Goal: Complete application form

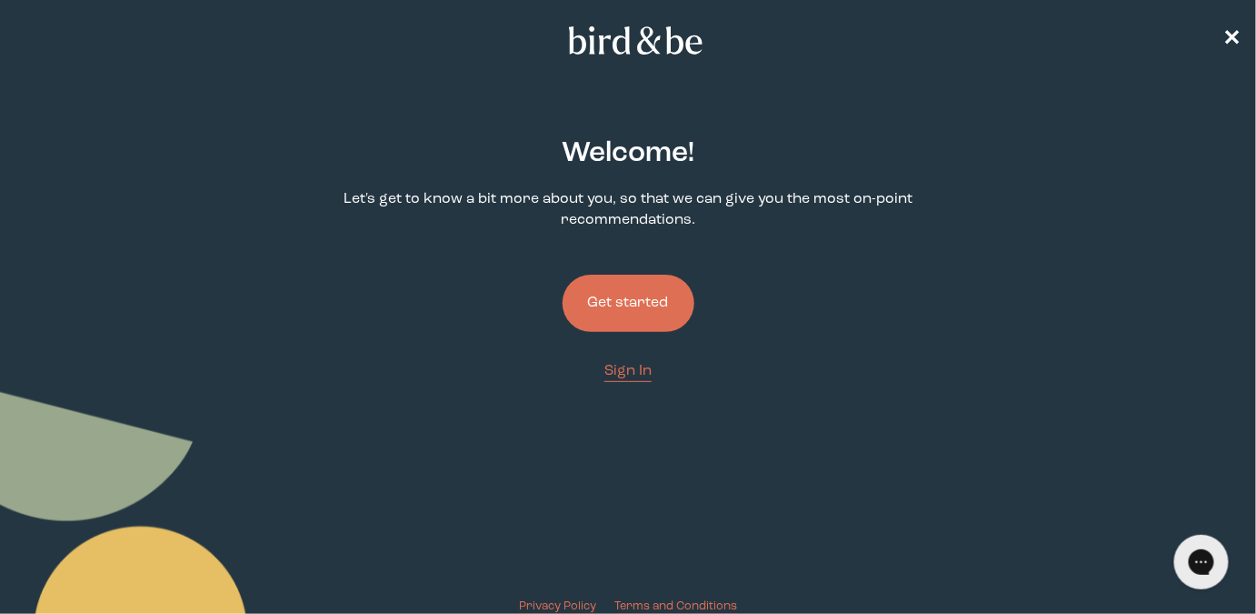
click at [625, 312] on button "Get started" at bounding box center [629, 303] width 132 height 57
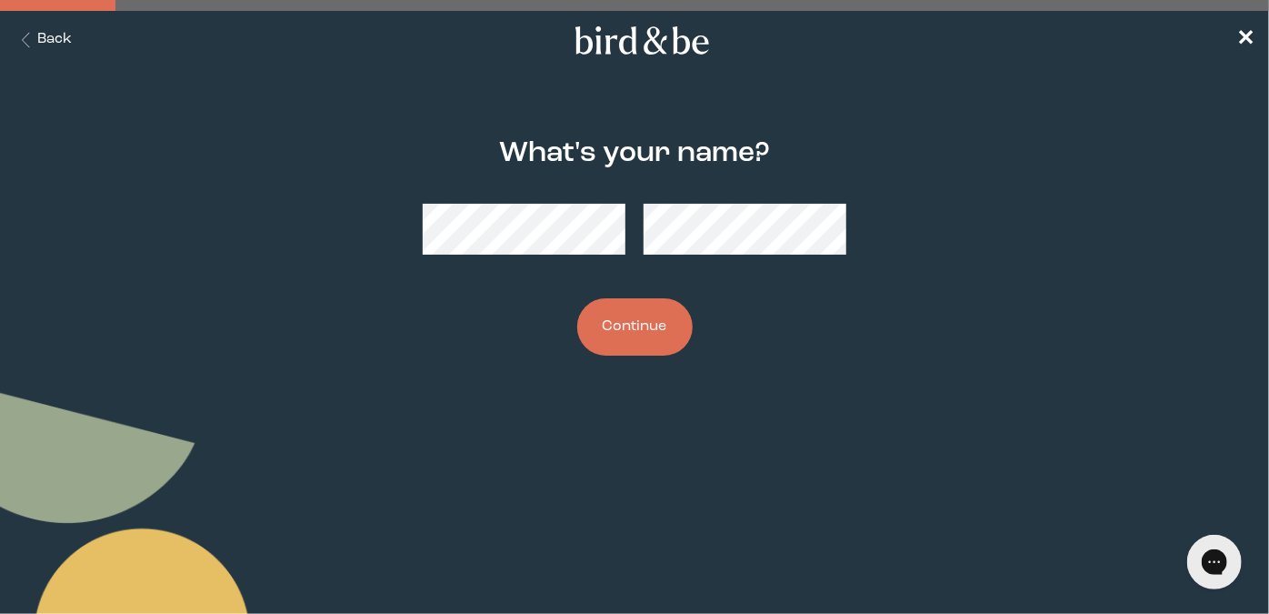
click at [653, 320] on button "Continue" at bounding box center [634, 326] width 115 height 57
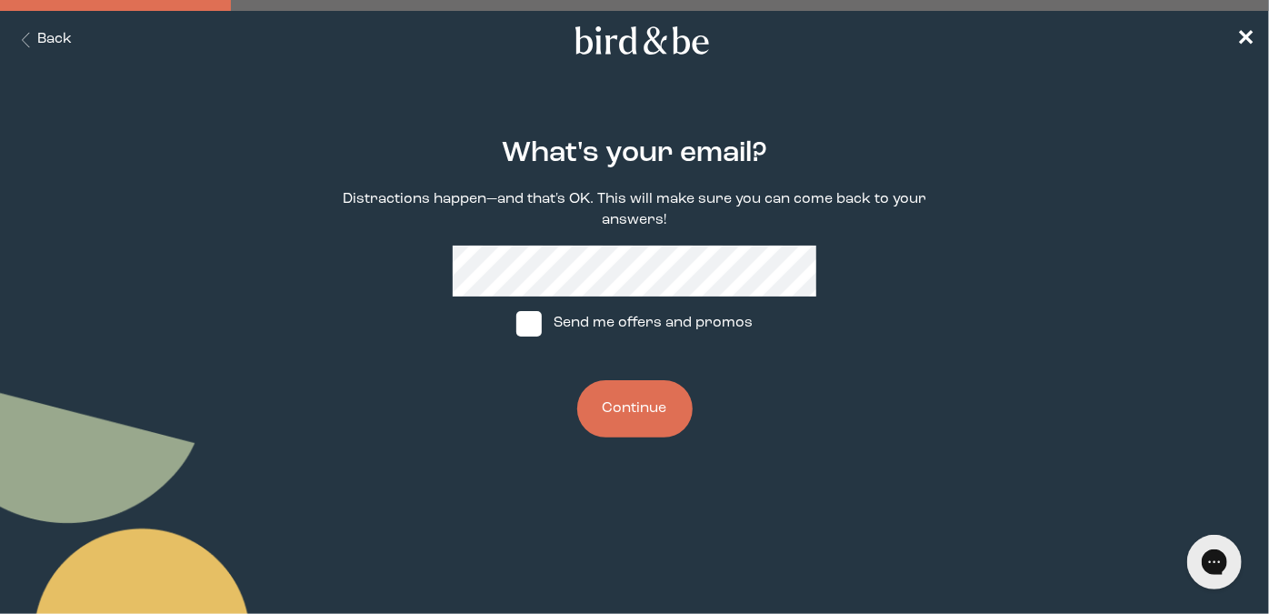
click at [633, 411] on button "Continue" at bounding box center [634, 408] width 115 height 57
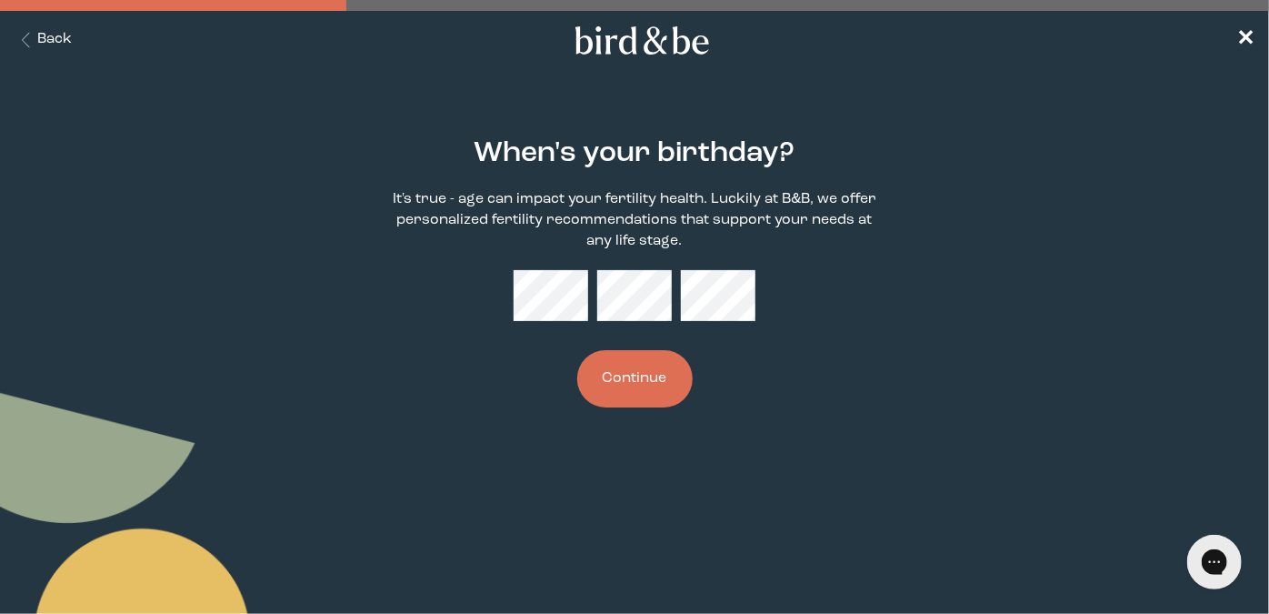
click at [645, 373] on button "Continue" at bounding box center [634, 378] width 115 height 57
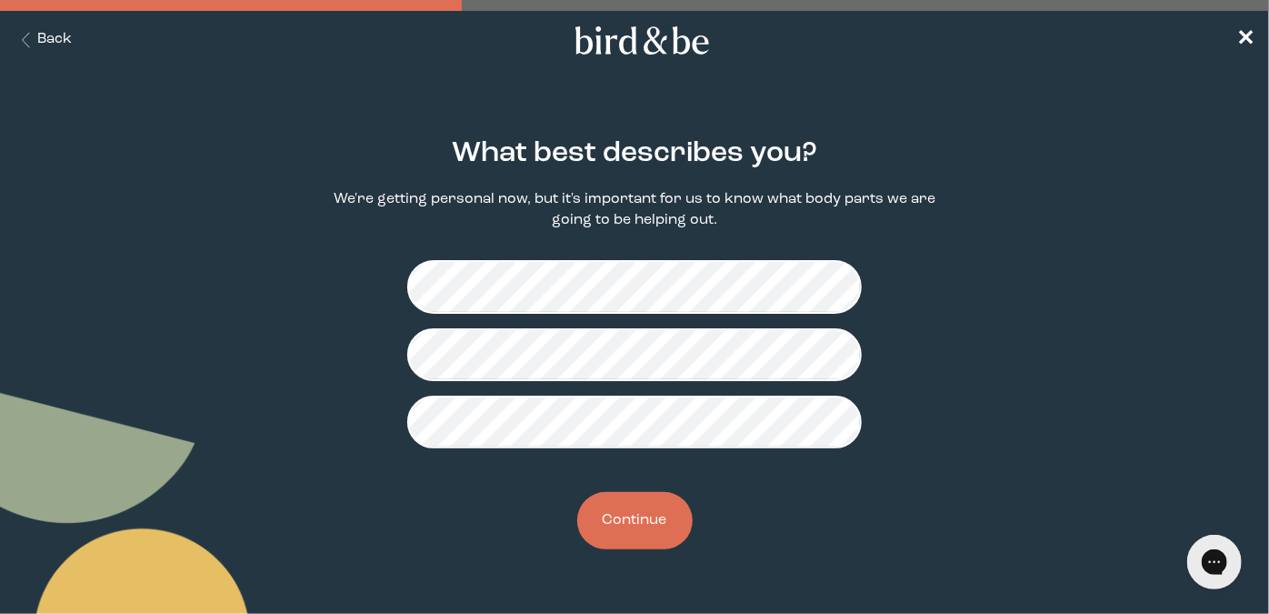
click at [615, 523] on button "Continue" at bounding box center [634, 520] width 115 height 57
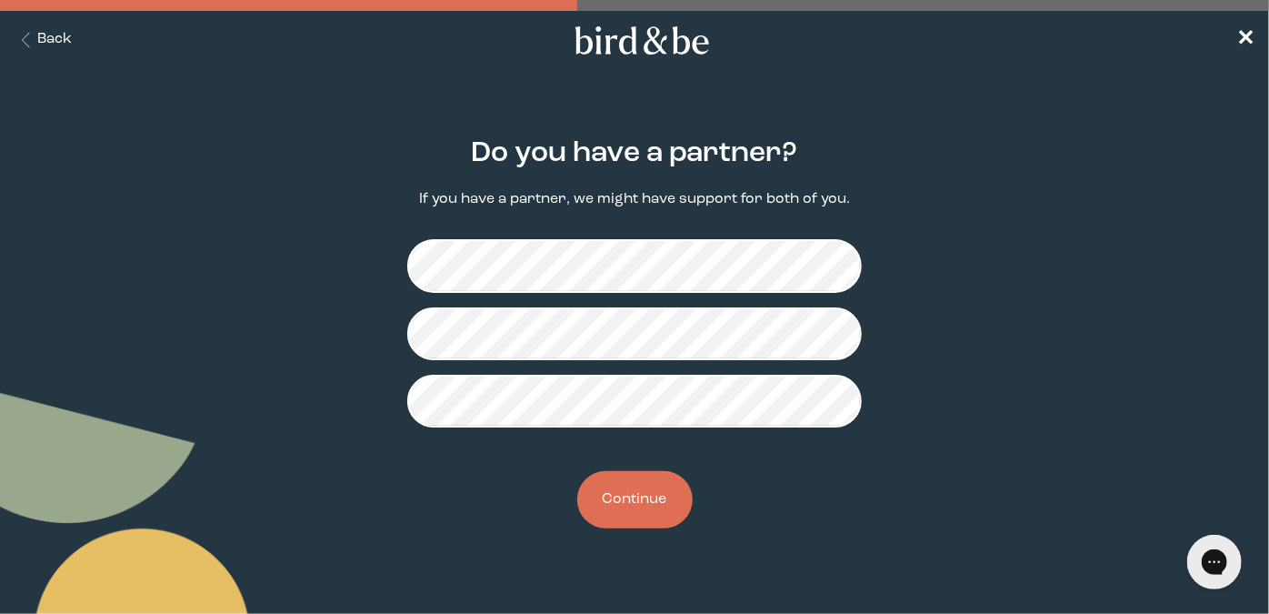
click at [623, 497] on button "Continue" at bounding box center [634, 499] width 115 height 57
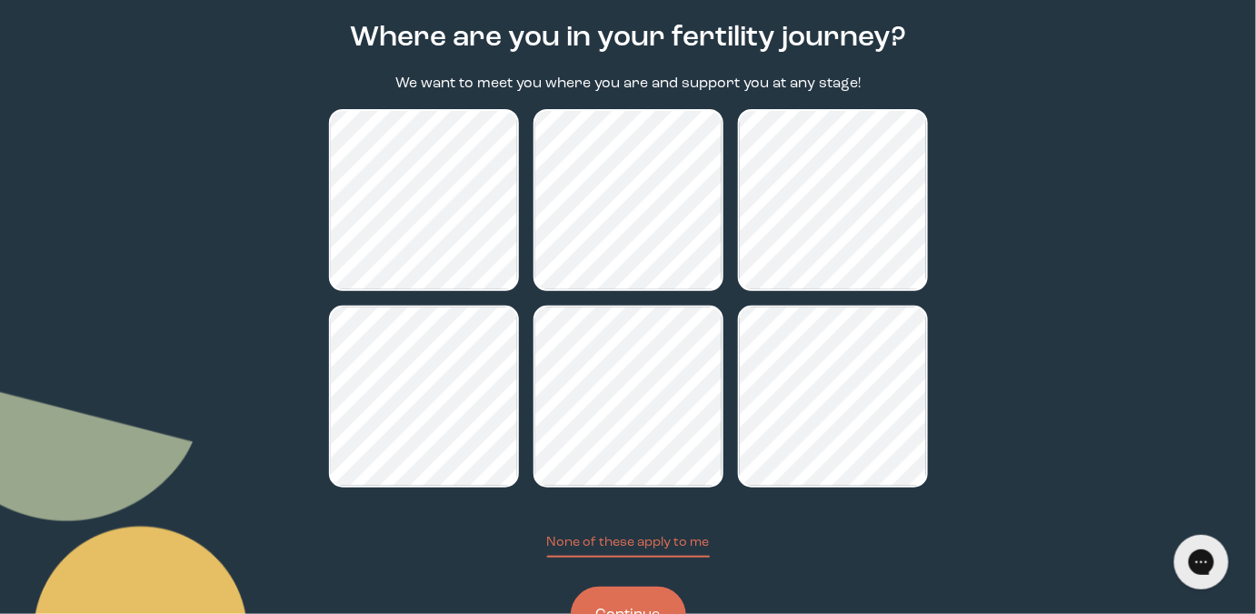
scroll to position [190, 0]
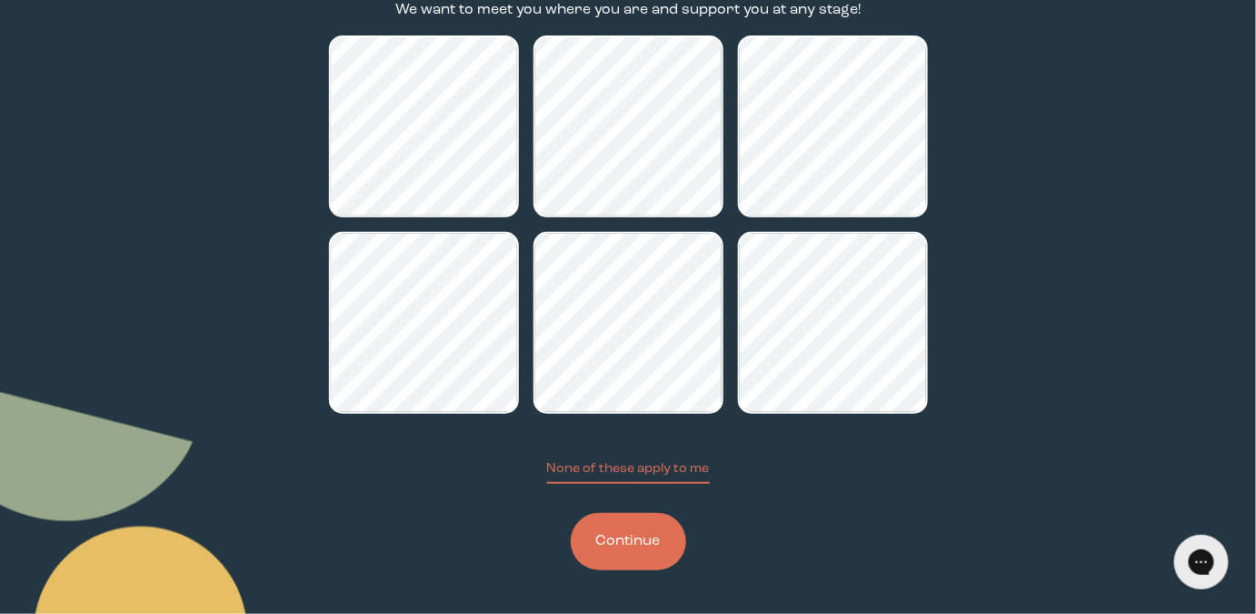
click at [617, 543] on button "Continue" at bounding box center [628, 541] width 115 height 57
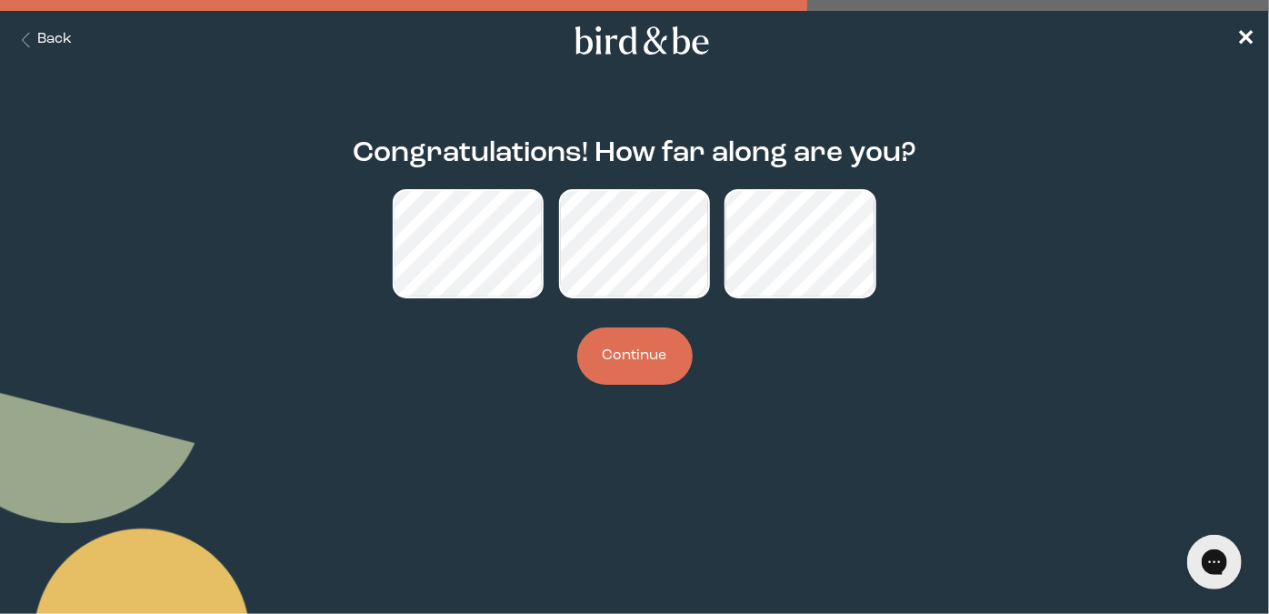
click at [643, 363] on button "Continue" at bounding box center [634, 355] width 115 height 57
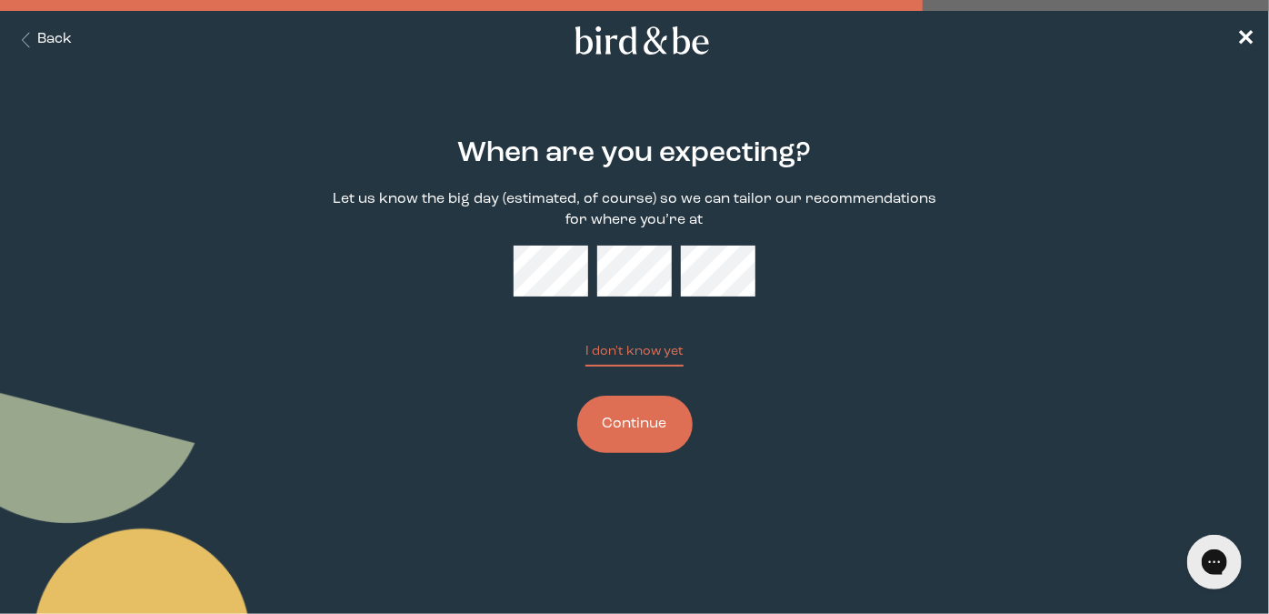
click at [628, 438] on button "Continue" at bounding box center [634, 423] width 115 height 57
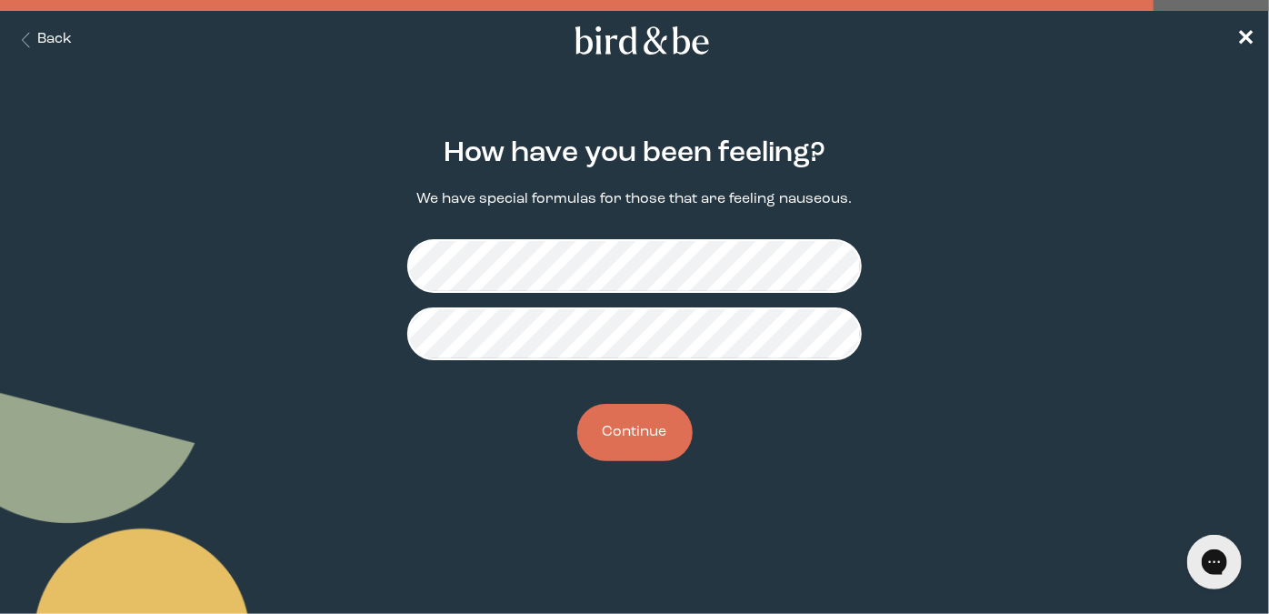
click at [642, 430] on button "Continue" at bounding box center [634, 432] width 115 height 57
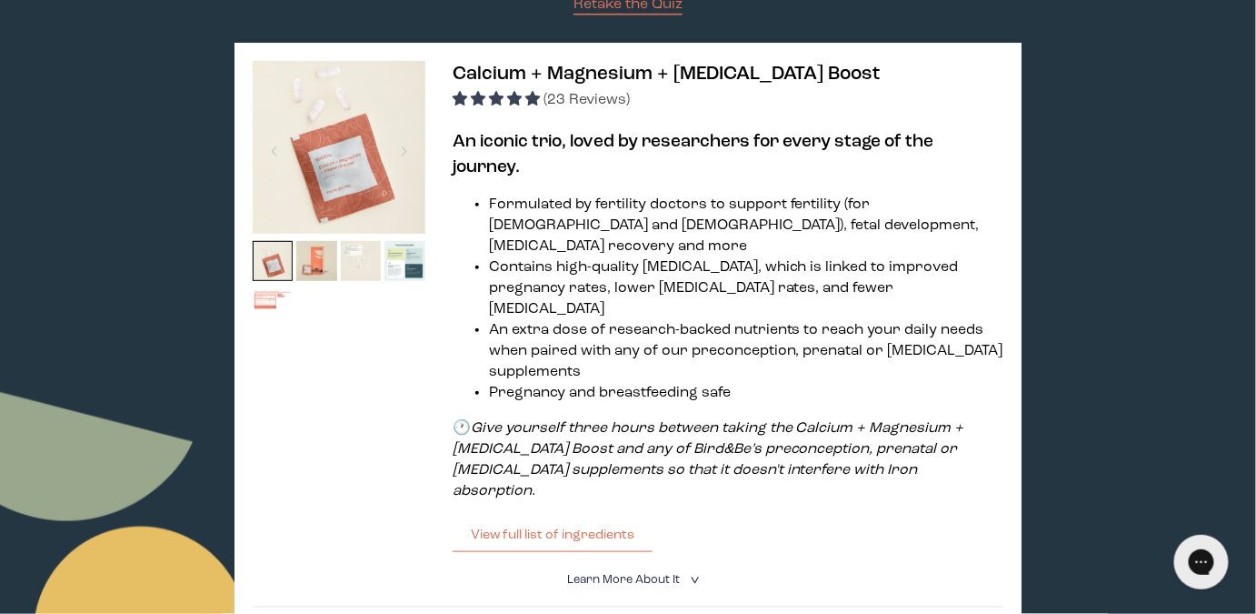
scroll to position [225, 0]
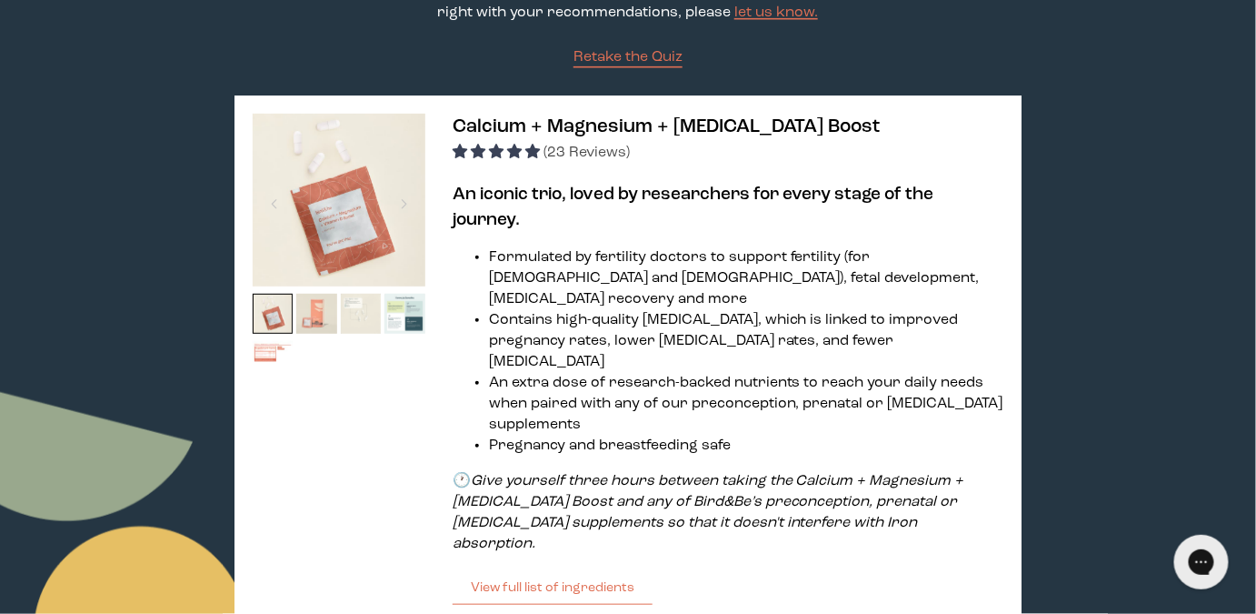
click at [325, 322] on img at bounding box center [316, 314] width 41 height 41
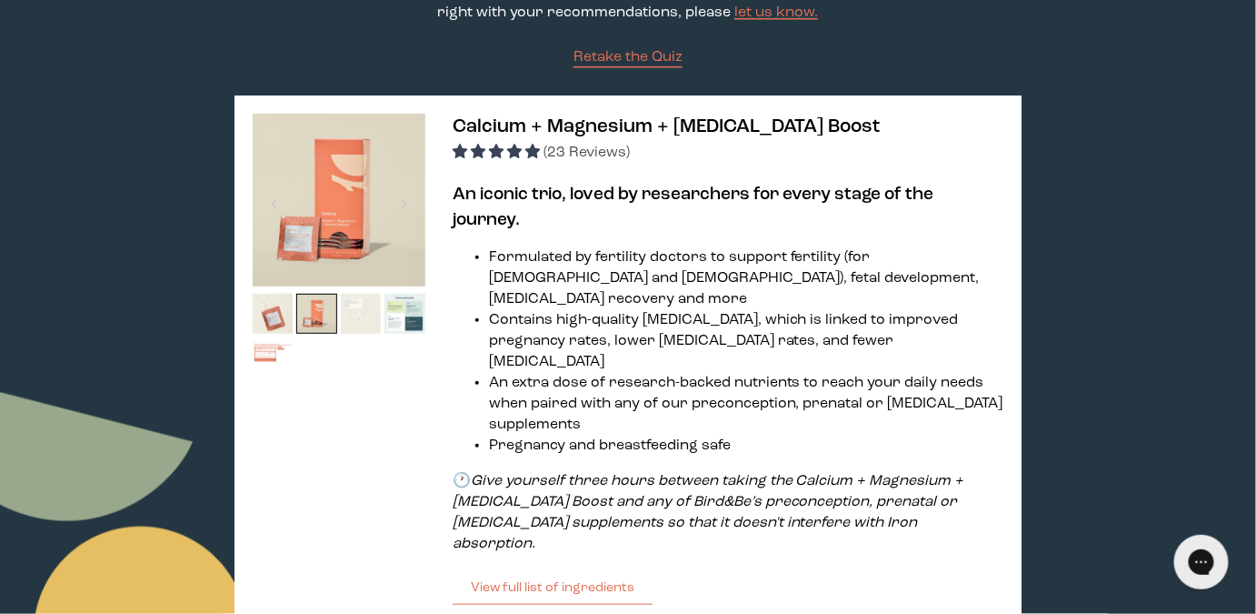
click at [354, 323] on img at bounding box center [361, 314] width 41 height 41
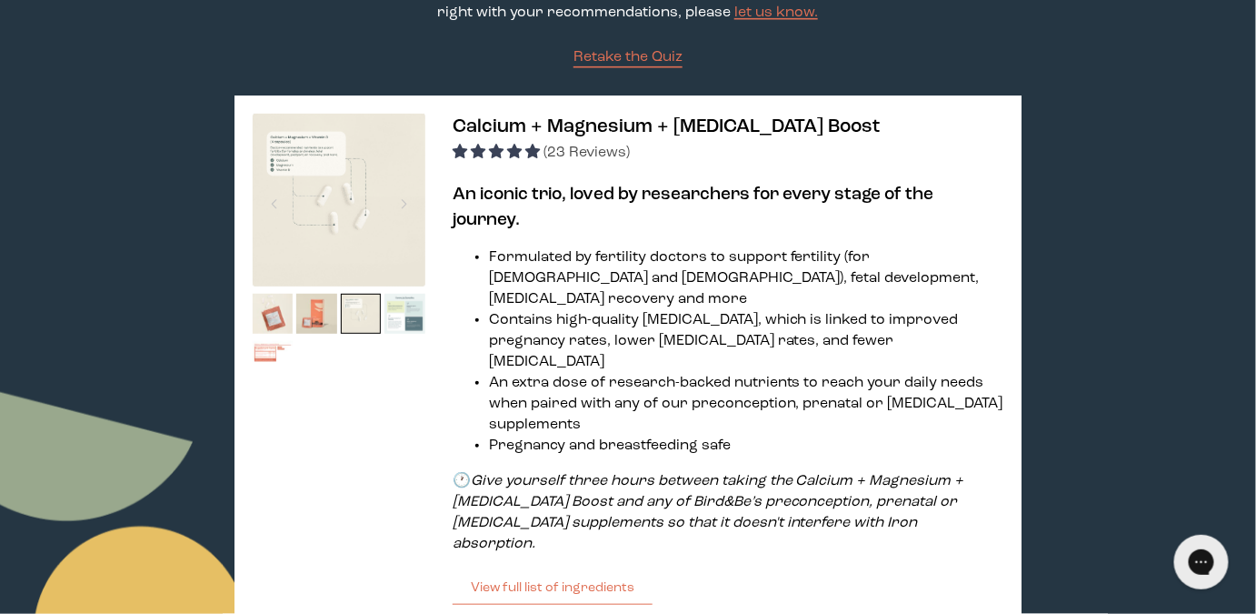
click at [416, 313] on img at bounding box center [405, 314] width 41 height 41
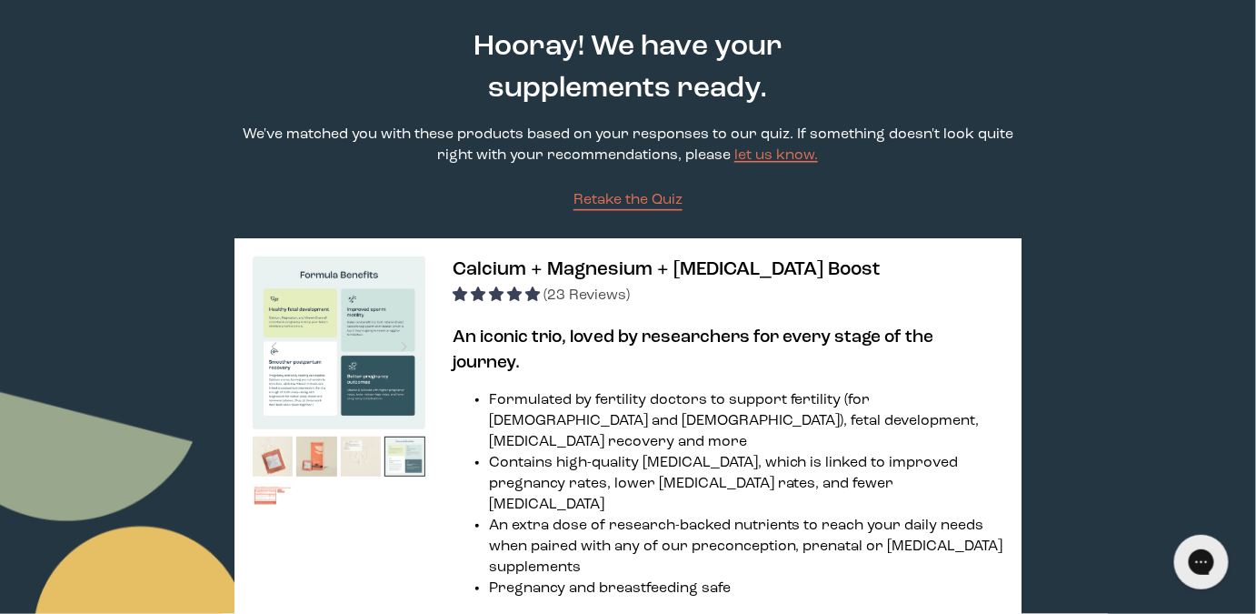
scroll to position [0, 0]
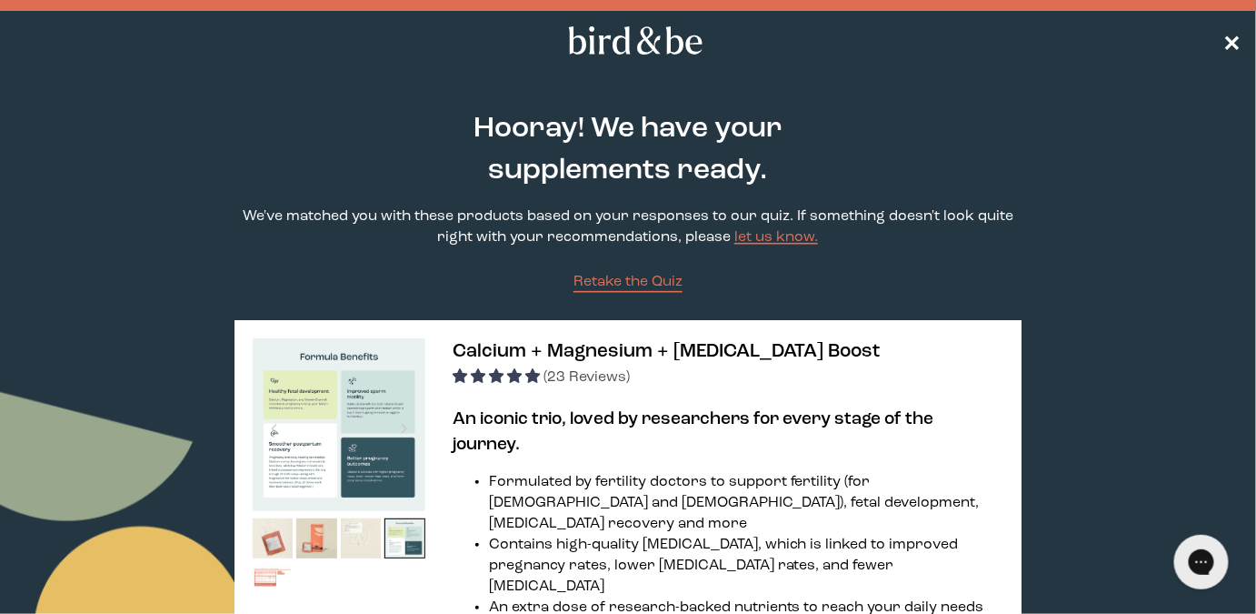
click at [1230, 37] on span "✕" at bounding box center [1233, 41] width 18 height 22
